Goal: Task Accomplishment & Management: Manage account settings

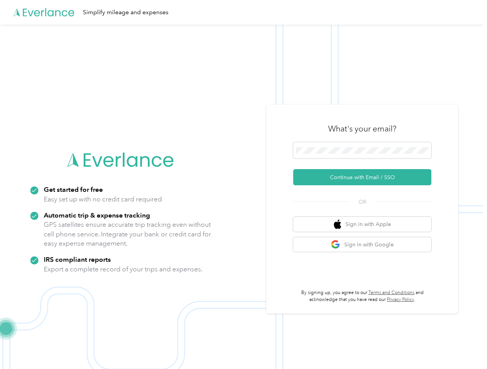
click at [243, 184] on img at bounding box center [241, 209] width 483 height 369
click at [243, 12] on div "Simplify mileage and expenses" at bounding box center [241, 12] width 483 height 25
click at [366, 177] on button "Continue with Email / SSO" at bounding box center [362, 177] width 138 height 16
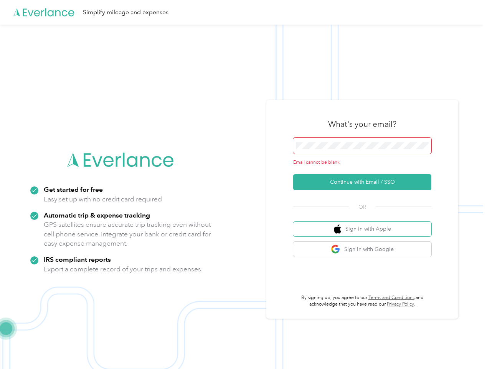
click at [366, 224] on button "Sign in with Apple" at bounding box center [362, 229] width 138 height 15
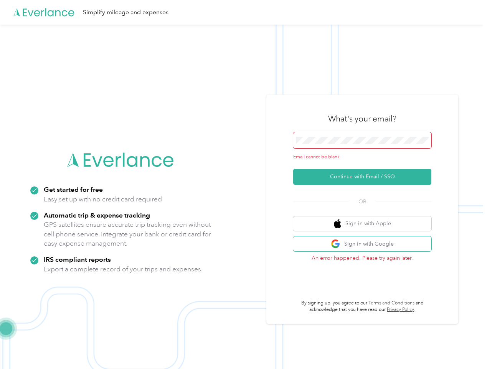
click at [366, 244] on button "Sign in with Google" at bounding box center [362, 243] width 138 height 15
